Goal: Task Accomplishment & Management: Use online tool/utility

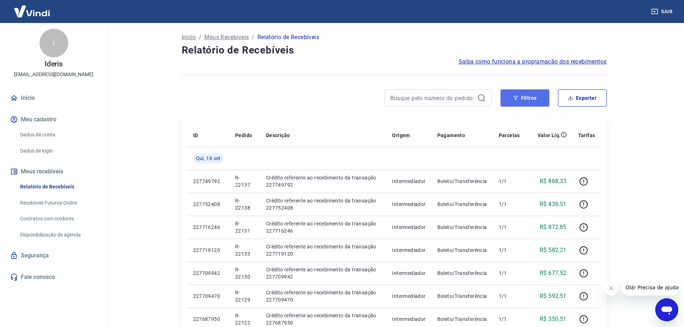
click at [541, 102] on button "Filtros" at bounding box center [524, 97] width 49 height 17
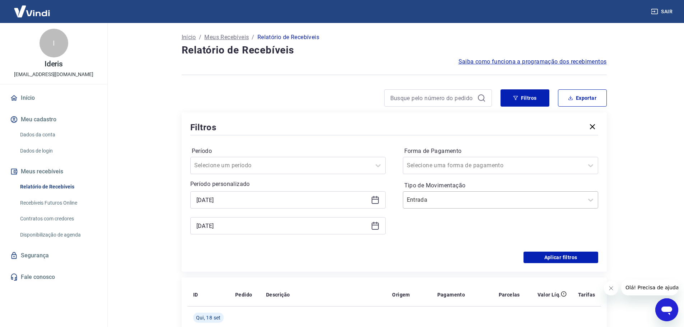
click at [462, 193] on div "Entrada" at bounding box center [500, 199] width 195 height 17
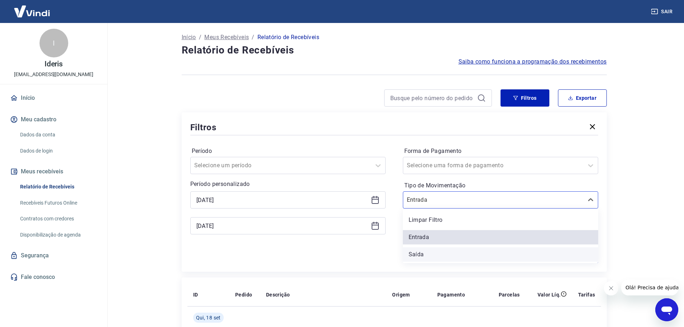
click at [423, 252] on div "Saída" at bounding box center [500, 254] width 195 height 14
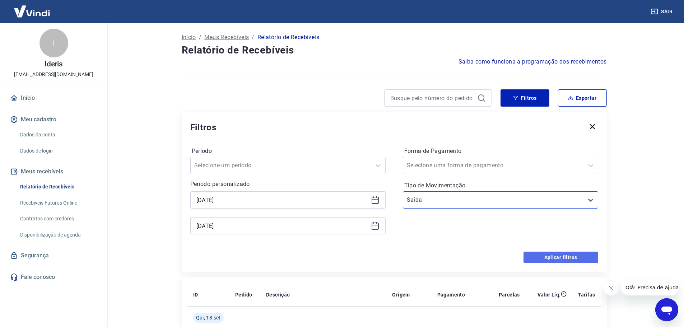
click at [571, 256] on button "Aplicar filtros" at bounding box center [560, 257] width 75 height 11
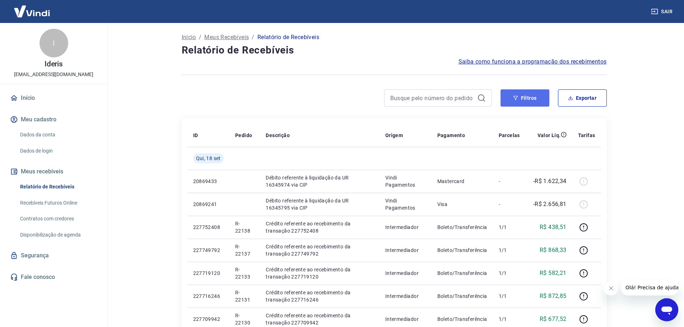
click at [545, 97] on button "Filtros" at bounding box center [524, 97] width 49 height 17
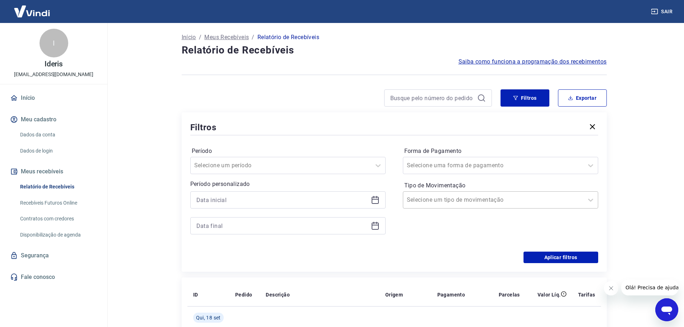
drag, startPoint x: 601, startPoint y: 200, endPoint x: 581, endPoint y: 200, distance: 20.1
click at [597, 200] on div "Filtros Período Selecione um período Período personalizado Forma de Pagamento S…" at bounding box center [394, 191] width 425 height 159
click at [581, 200] on div "Selecione um tipo de movimentação" at bounding box center [493, 199] width 180 height 13
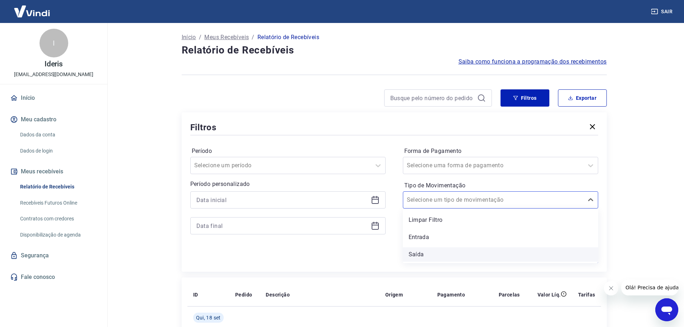
click at [472, 256] on div "Saída" at bounding box center [500, 254] width 195 height 14
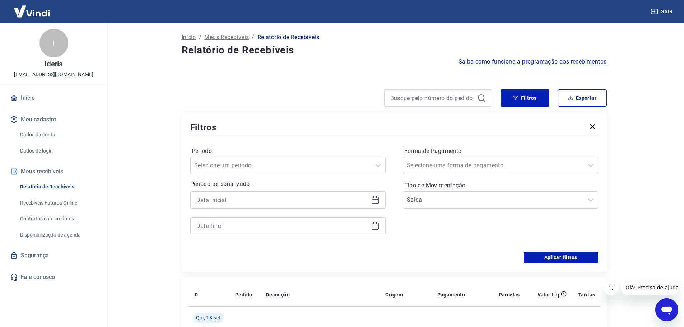
click at [373, 201] on icon at bounding box center [375, 200] width 9 height 9
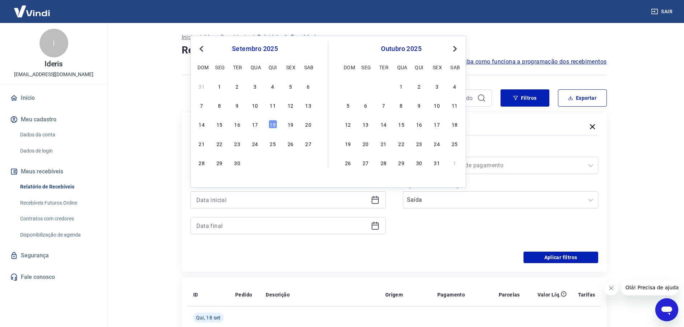
click at [202, 51] on span "Previous Month" at bounding box center [202, 49] width 0 height 8
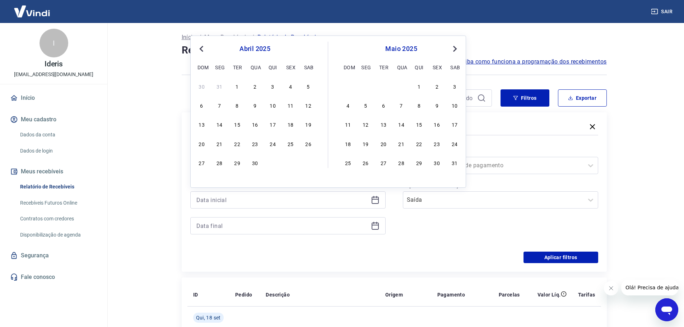
click at [204, 51] on button "Previous Month" at bounding box center [201, 49] width 9 height 9
click at [454, 85] on div "1" at bounding box center [454, 86] width 9 height 9
type input "[DATE]"
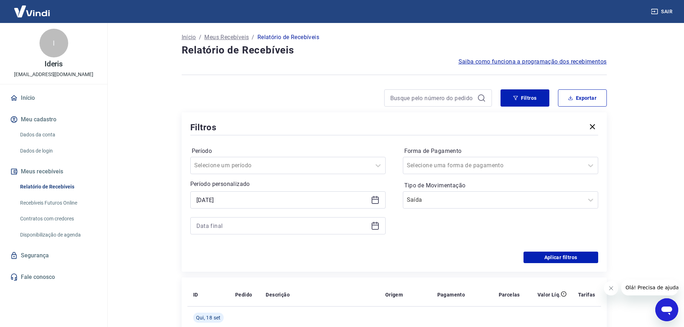
click at [455, 53] on h4 "Relatório de Recebíveis" at bounding box center [394, 50] width 425 height 14
click at [370, 225] on div at bounding box center [287, 225] width 195 height 17
click at [377, 226] on icon at bounding box center [375, 225] width 9 height 9
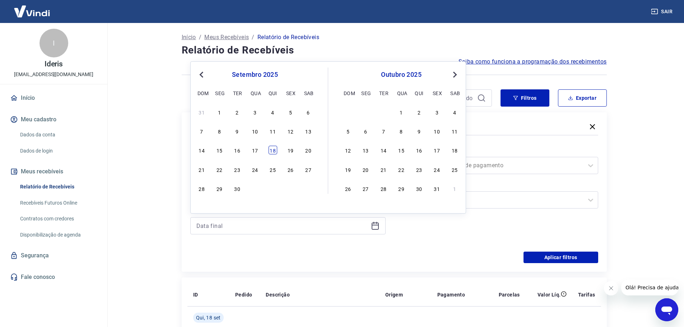
click at [274, 149] on div "18" at bounding box center [272, 150] width 9 height 9
type input "[DATE]"
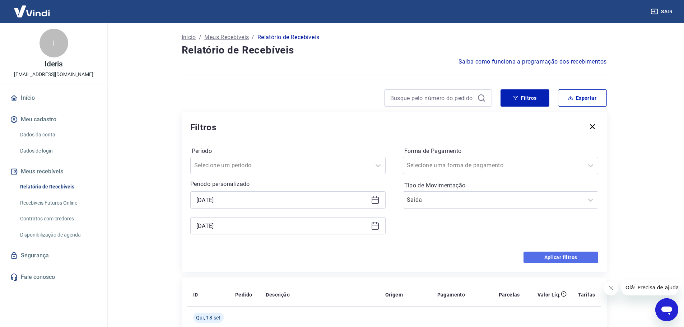
click at [578, 256] on button "Aplicar filtros" at bounding box center [560, 257] width 75 height 11
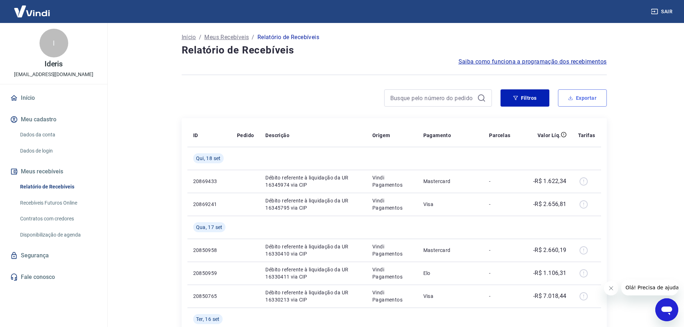
click at [593, 98] on button "Exportar" at bounding box center [582, 97] width 49 height 17
type input "[DATE]"
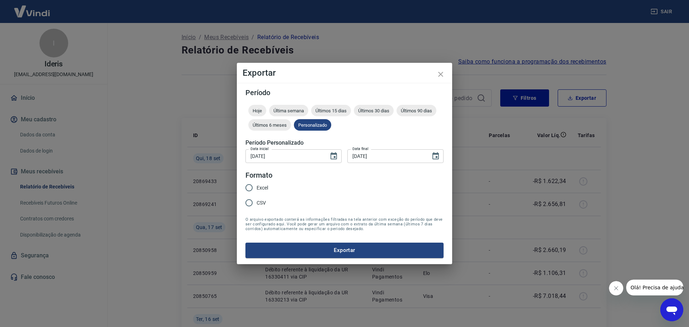
click at [270, 190] on div "Excel CSV" at bounding box center [260, 195] width 28 height 31
click at [264, 187] on span "Excel" at bounding box center [262, 188] width 11 height 8
click at [257, 187] on input "Excel" at bounding box center [249, 187] width 15 height 15
radio input "true"
click at [370, 249] on button "Exportar" at bounding box center [345, 250] width 198 height 15
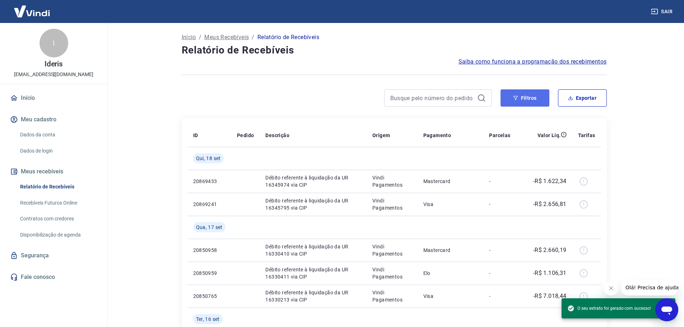
click at [524, 97] on button "Filtros" at bounding box center [524, 97] width 49 height 17
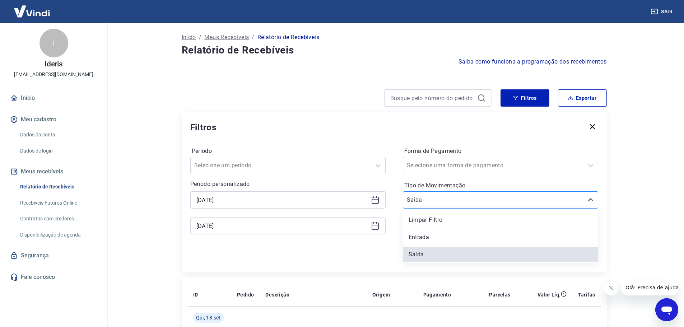
click at [457, 200] on input "Tipo de Movimentação" at bounding box center [443, 200] width 73 height 9
click at [441, 221] on div "Limpar Filtro" at bounding box center [500, 220] width 195 height 14
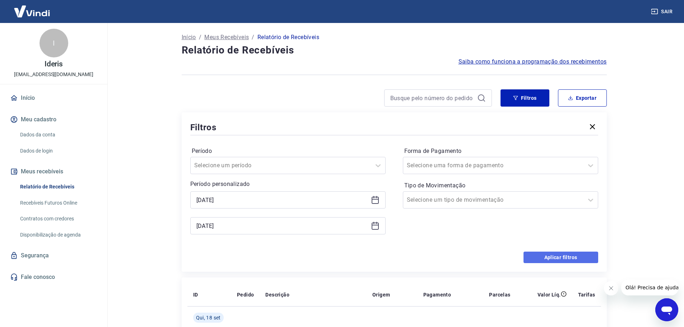
click at [553, 257] on button "Aplicar filtros" at bounding box center [560, 257] width 75 height 11
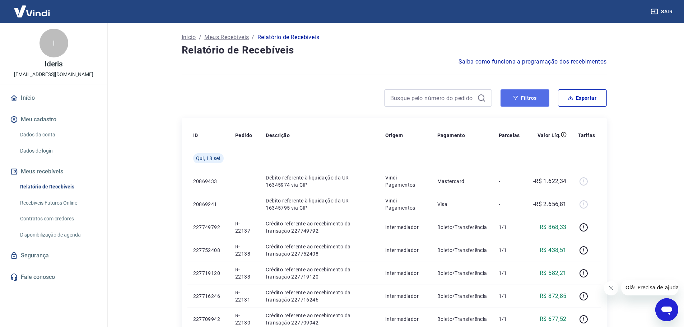
click at [514, 100] on icon "button" at bounding box center [515, 97] width 5 height 5
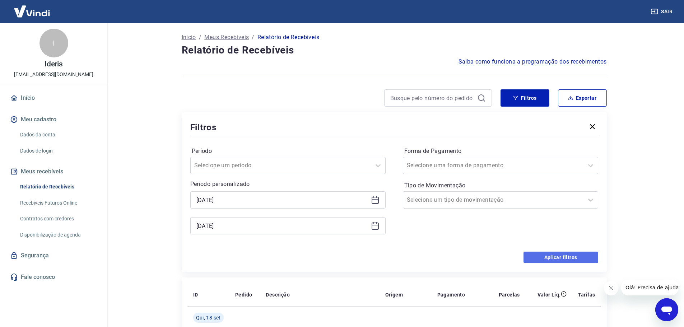
click at [574, 262] on button "Aplicar filtros" at bounding box center [560, 257] width 75 height 11
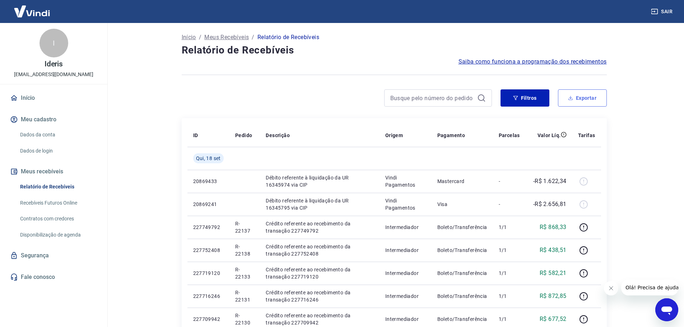
click at [597, 96] on button "Exportar" at bounding box center [582, 97] width 49 height 17
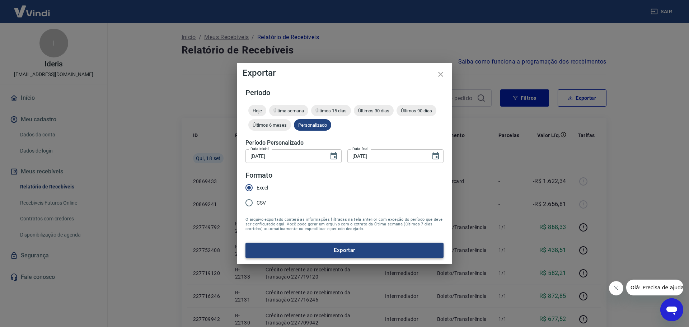
click at [390, 249] on button "Exportar" at bounding box center [345, 250] width 198 height 15
